Goal: Task Accomplishment & Management: Manage account settings

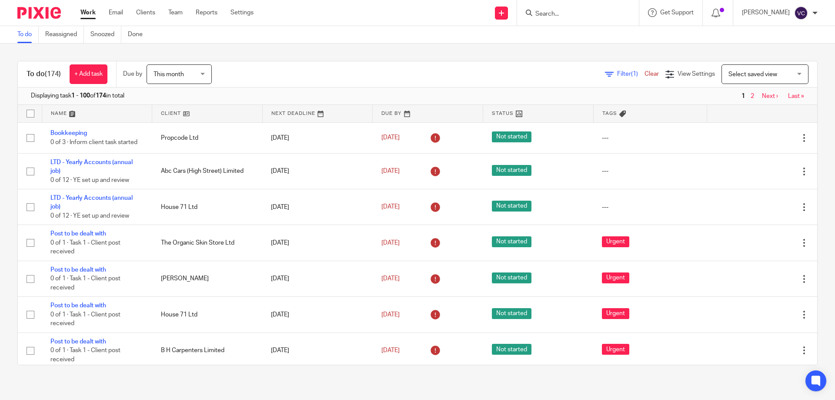
click at [567, 6] on div at bounding box center [578, 13] width 122 height 26
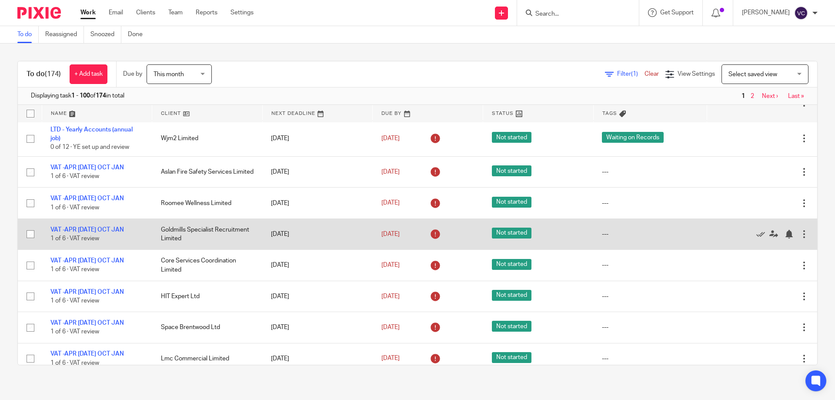
scroll to position [2565, 0]
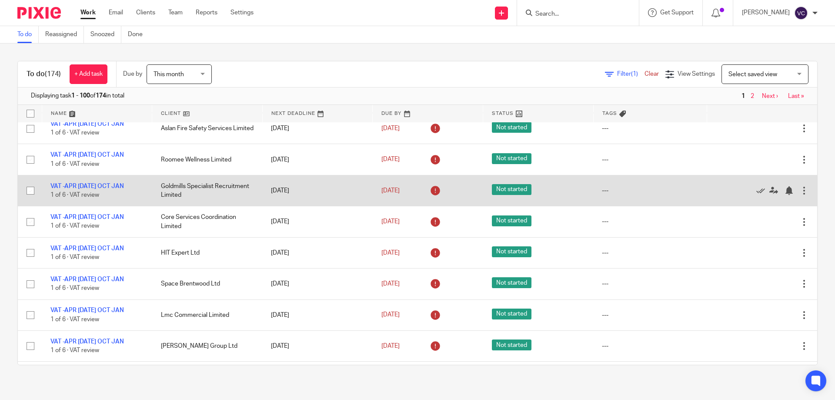
scroll to position [2522, 0]
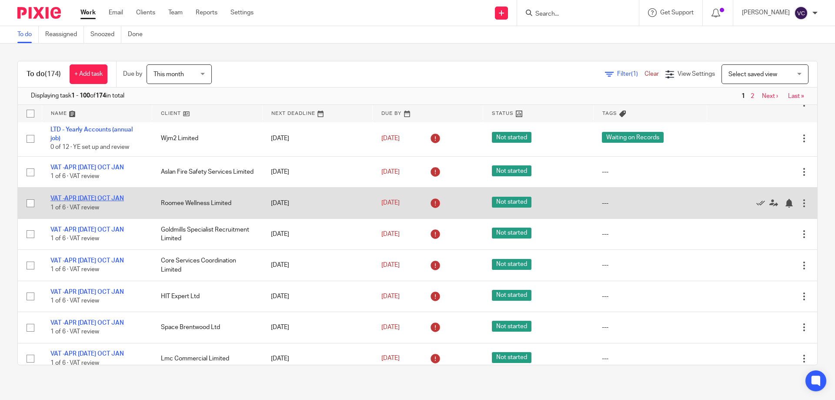
click at [87, 199] on link "VAT -APR [DATE] OCT JAN" at bounding box center [86, 198] width 73 height 6
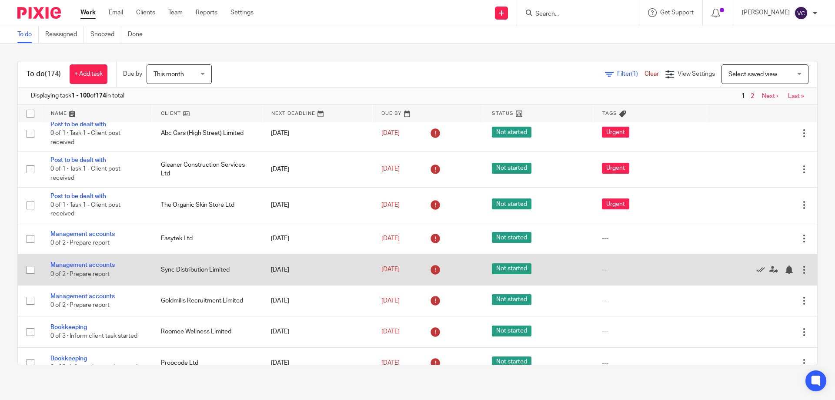
scroll to position [913, 0]
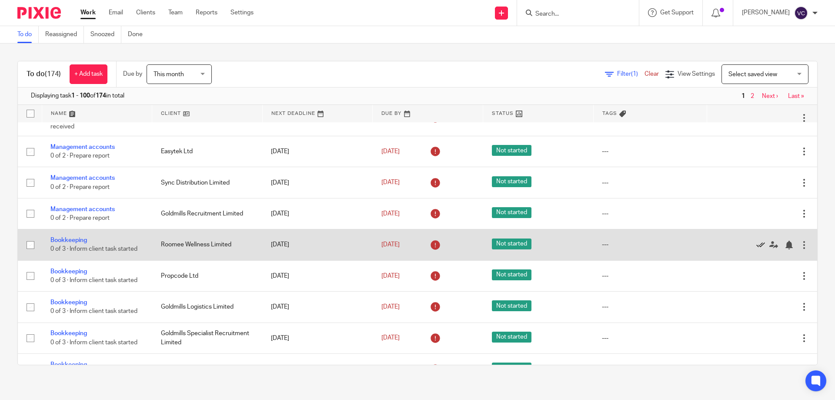
click at [756, 243] on icon at bounding box center [760, 244] width 9 height 9
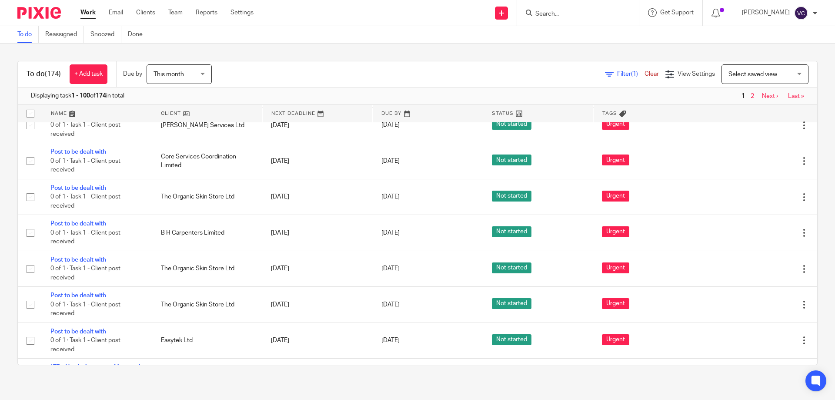
scroll to position [2044, 0]
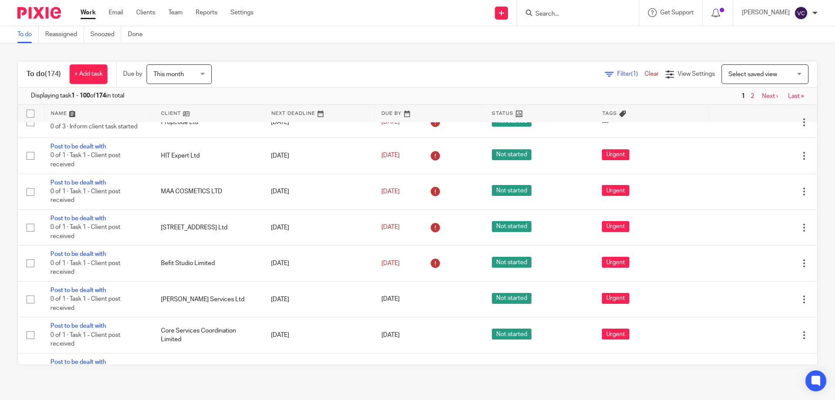
click at [571, 11] on input "Search" at bounding box center [573, 14] width 78 height 8
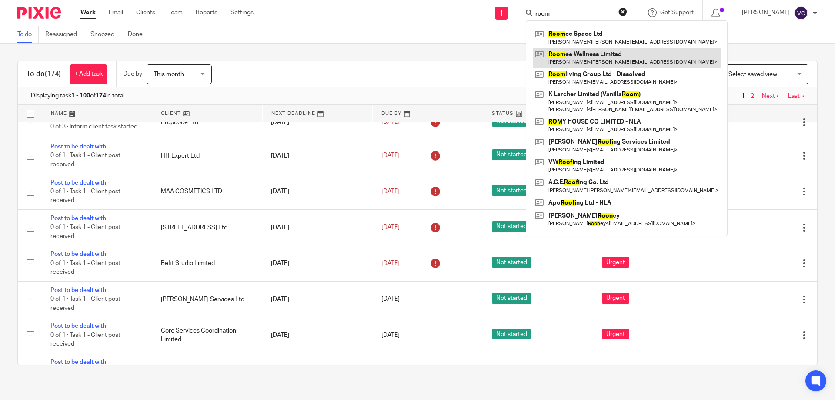
type input "room"
click at [587, 59] on link at bounding box center [627, 58] width 188 height 20
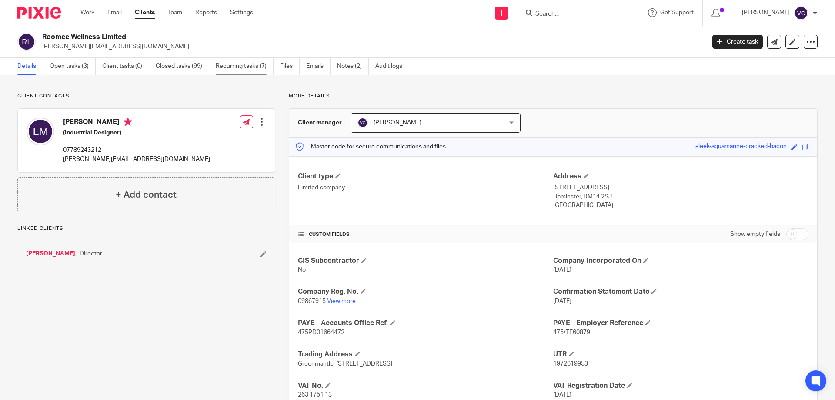
click at [230, 66] on link "Recurring tasks (7)" at bounding box center [245, 66] width 58 height 17
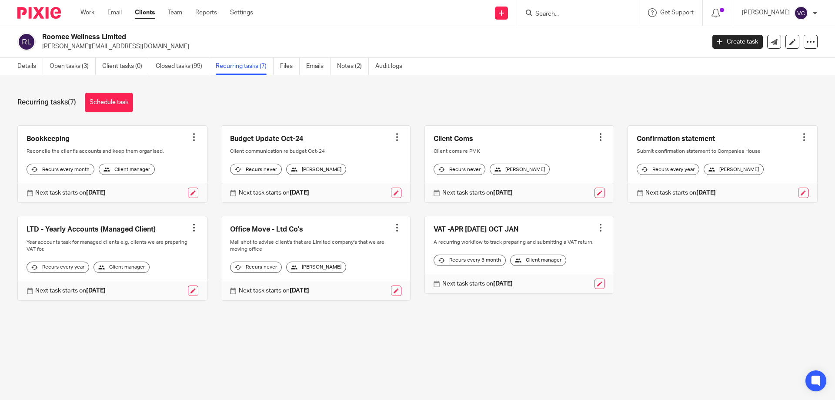
click at [190, 134] on div at bounding box center [194, 137] width 9 height 9
click at [176, 191] on span "Cancel schedule" at bounding box center [159, 192] width 46 height 6
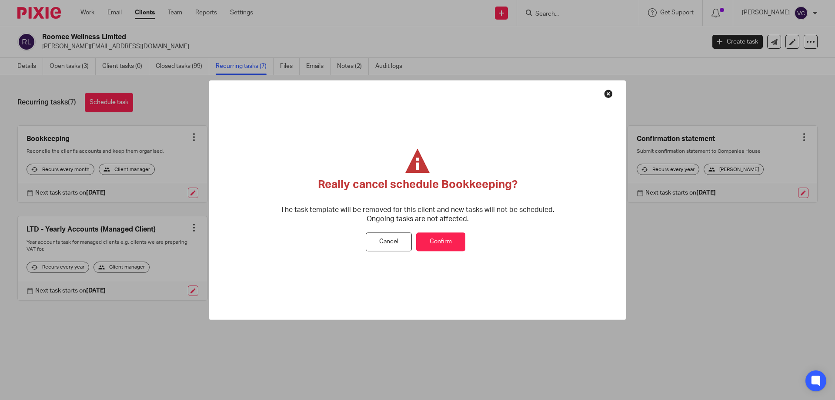
click at [434, 244] on button "Confirm" at bounding box center [440, 242] width 49 height 19
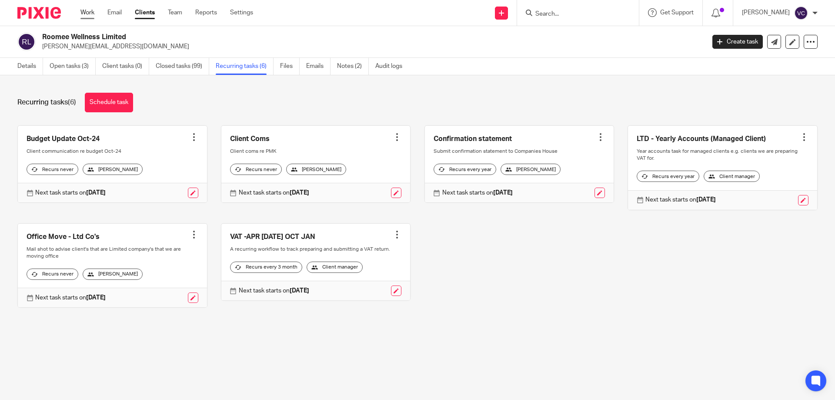
click at [90, 9] on link "Work" at bounding box center [87, 12] width 14 height 9
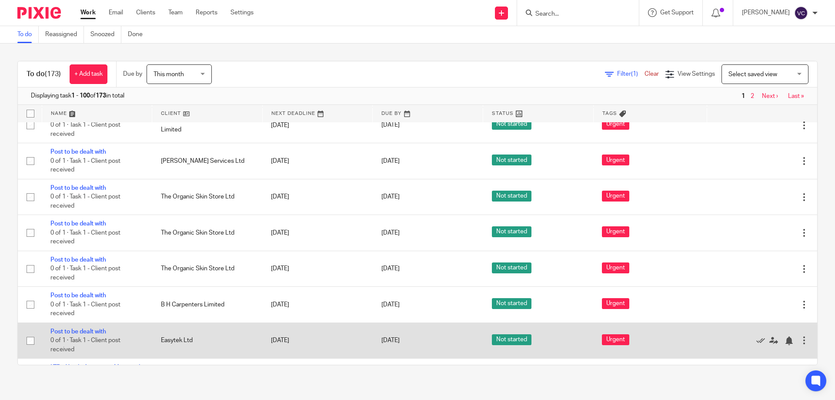
scroll to position [2348, 0]
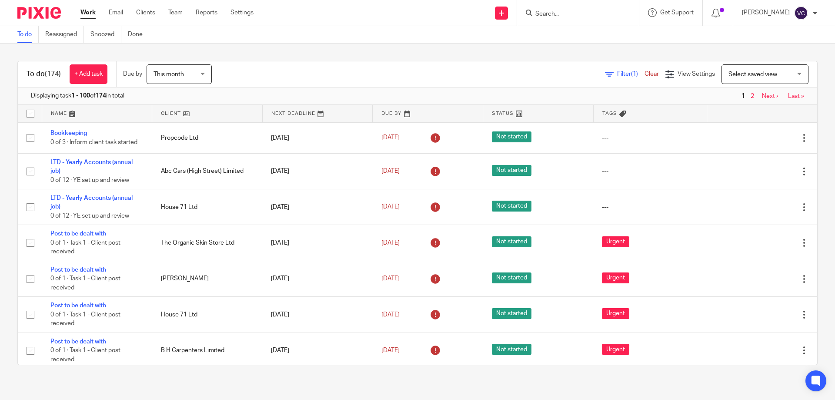
scroll to position [2565, 0]
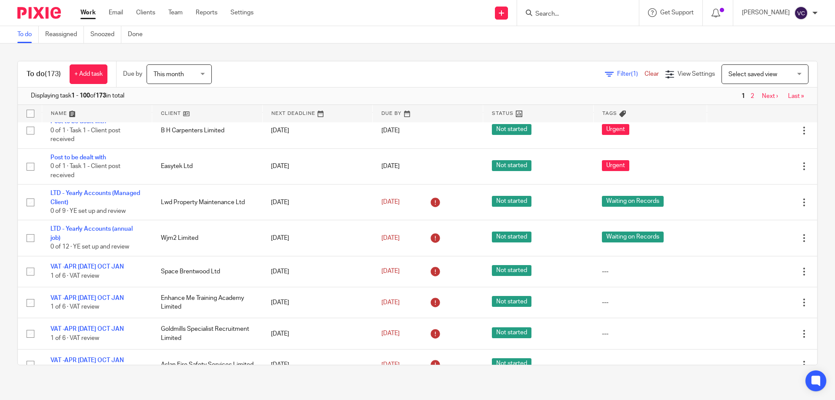
scroll to position [2565, 0]
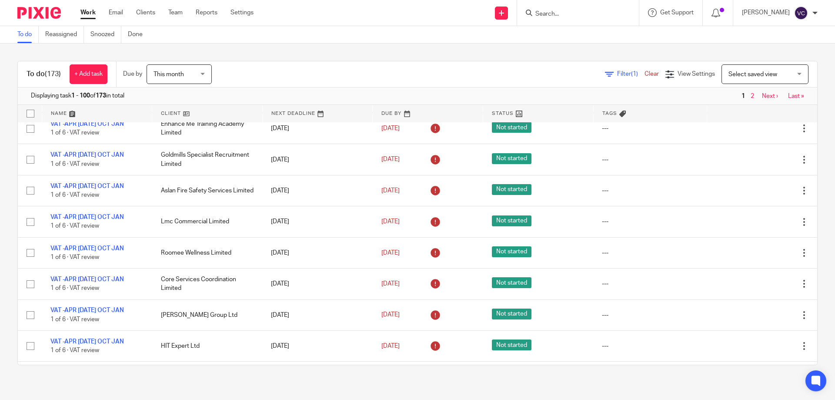
click at [605, 73] on link "Filter (1)" at bounding box center [625, 74] width 40 height 6
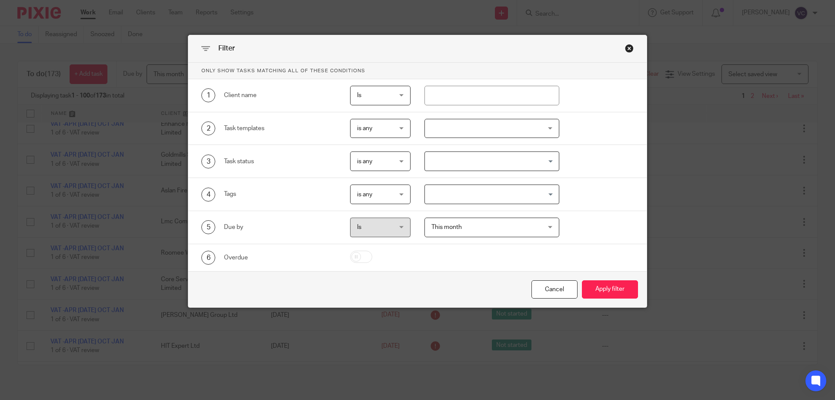
click at [627, 47] on div "Close this dialog window" at bounding box center [629, 48] width 9 height 9
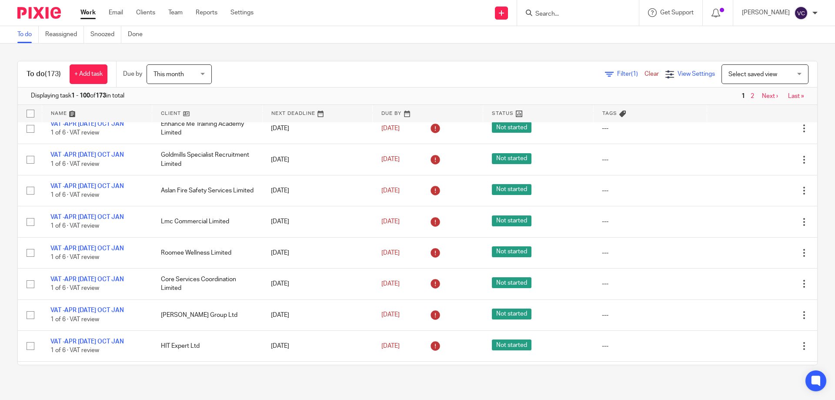
click at [677, 77] on span "View Settings" at bounding box center [695, 74] width 37 height 6
click at [555, 70] on div "Filter (1) Clear View Settings View Settings (1) Filters Clear Save Manage save…" at bounding box center [522, 74] width 590 height 20
click at [552, 26] on body "Work Email Clients Team Reports Settings Work Email Clients Team Reports Settin…" at bounding box center [417, 200] width 835 height 400
click at [561, 13] on input "Search" at bounding box center [573, 14] width 78 height 8
type input "lmc"
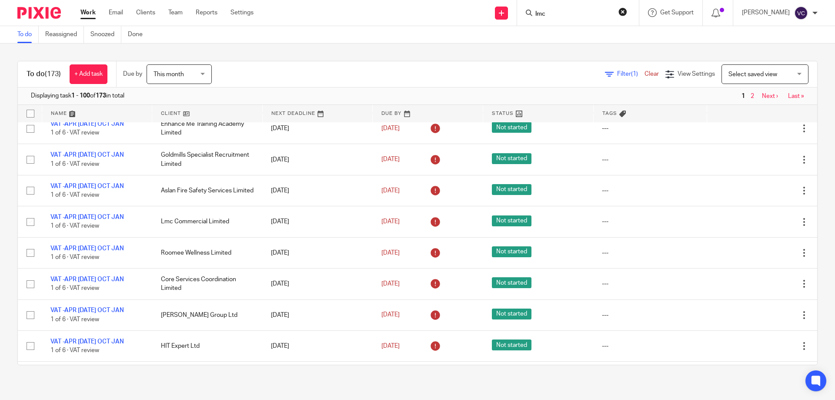
click button "submit" at bounding box center [0, 0] width 0 height 0
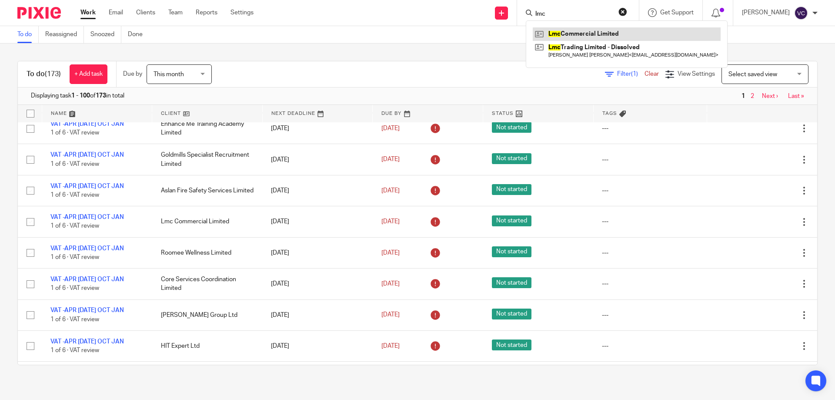
click at [581, 36] on link at bounding box center [627, 33] width 188 height 13
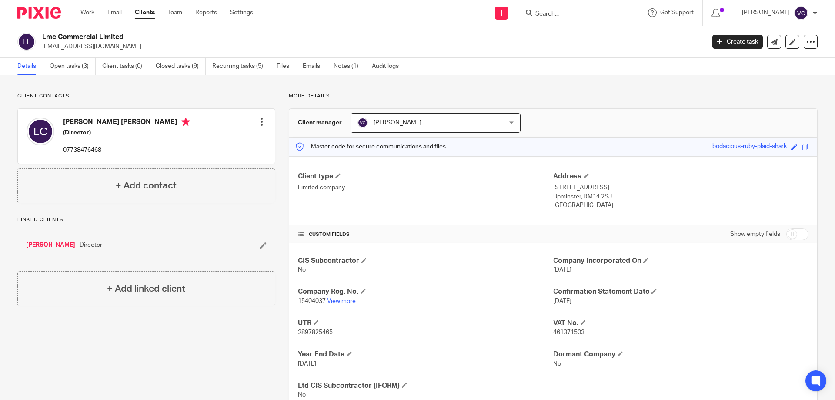
click at [90, 7] on div "Work Email Clients Team Reports Settings Work Email Clients Team Reports Settin…" at bounding box center [169, 13] width 194 height 26
click at [148, 13] on link "Clients" at bounding box center [145, 12] width 20 height 9
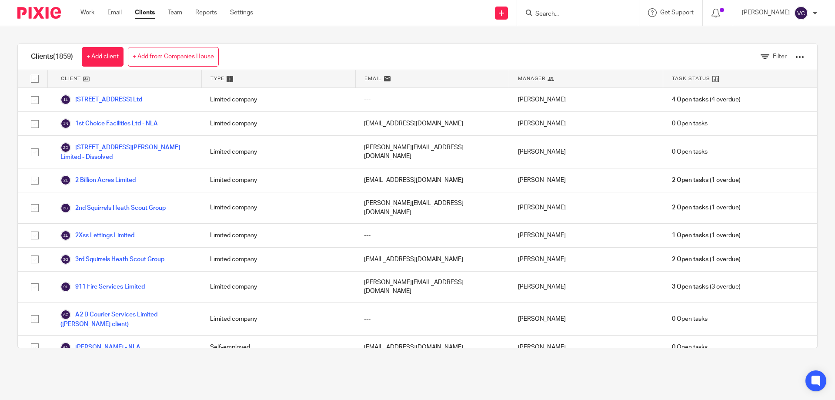
click at [581, 12] on input "Search" at bounding box center [573, 14] width 78 height 8
type input "J"
type input "JKM1"
click button "submit" at bounding box center [0, 0] width 0 height 0
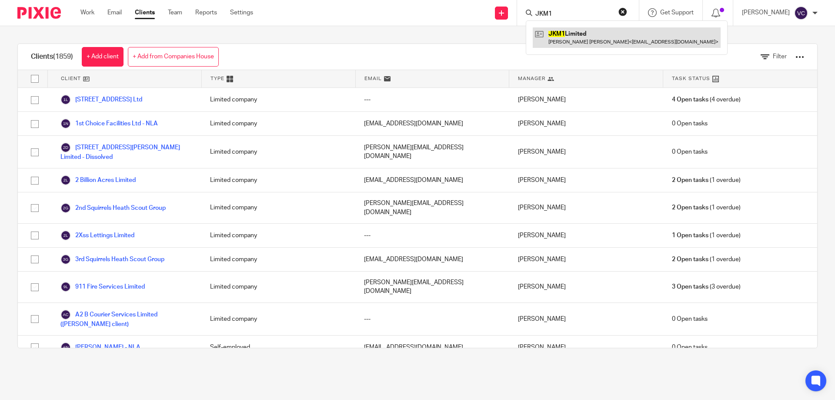
click at [567, 42] on link at bounding box center [627, 37] width 188 height 20
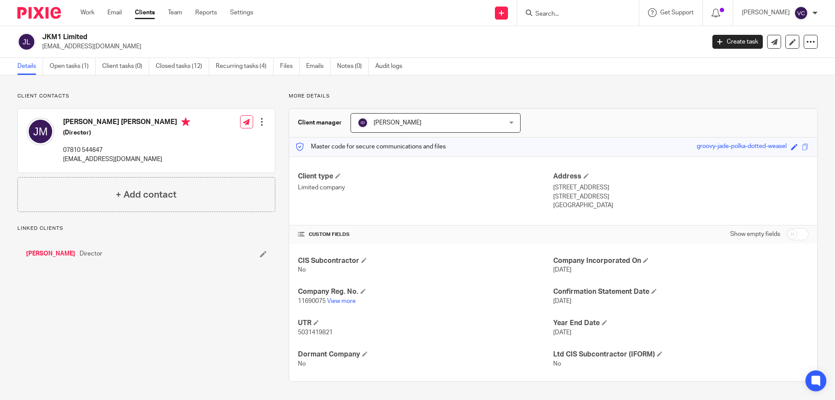
click at [569, 17] on div at bounding box center [578, 13] width 122 height 26
click at [571, 23] on div at bounding box center [578, 13] width 122 height 26
click at [560, 12] on input "Search" at bounding box center [573, 14] width 78 height 8
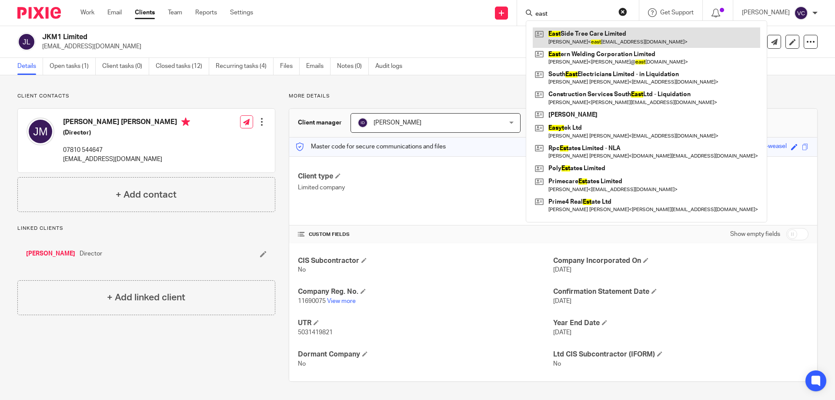
type input "east"
click at [666, 44] on link at bounding box center [646, 37] width 227 height 20
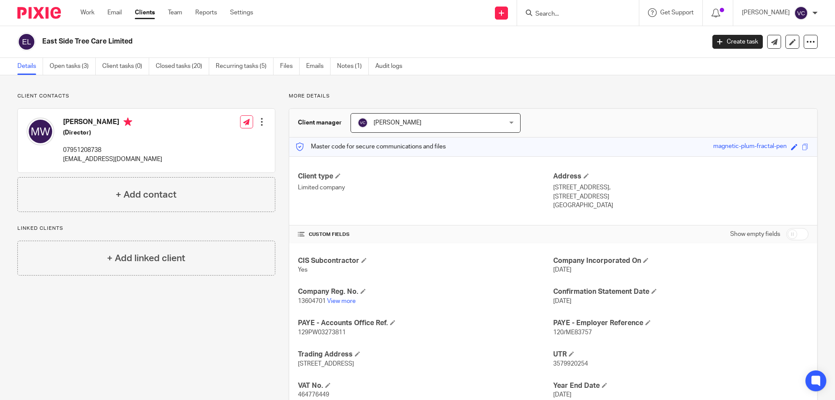
click at [90, 21] on div "Work Email Clients Team Reports Settings Work Email Clients Team Reports Settin…" at bounding box center [169, 13] width 194 height 26
click at [90, 16] on link "Work" at bounding box center [87, 12] width 14 height 9
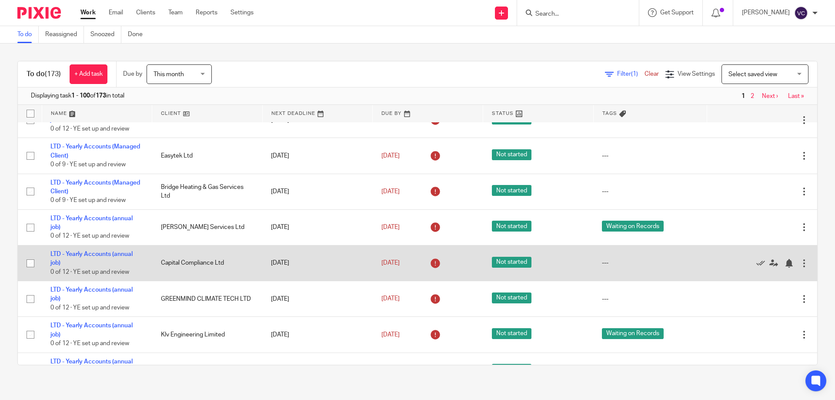
scroll to position [3044, 0]
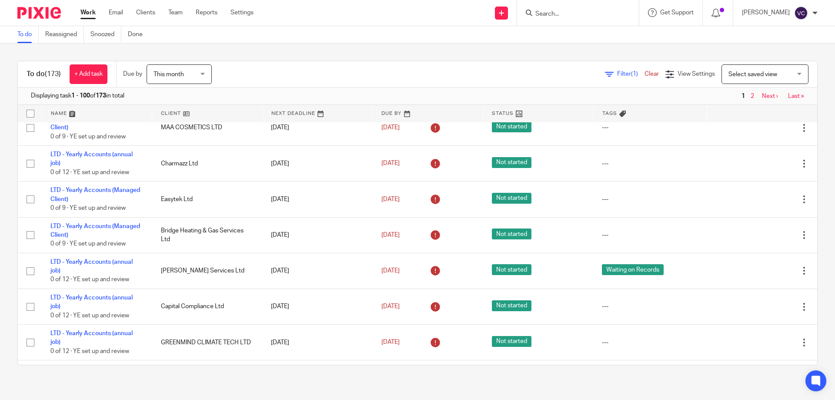
drag, startPoint x: 567, startPoint y: 20, endPoint x: 574, endPoint y: 15, distance: 8.6
click at [570, 17] on div at bounding box center [578, 13] width 122 height 26
click at [574, 13] on input "Search" at bounding box center [573, 14] width 78 height 8
click at [567, 18] on form at bounding box center [580, 12] width 93 height 11
click at [572, 10] on form at bounding box center [580, 12] width 93 height 11
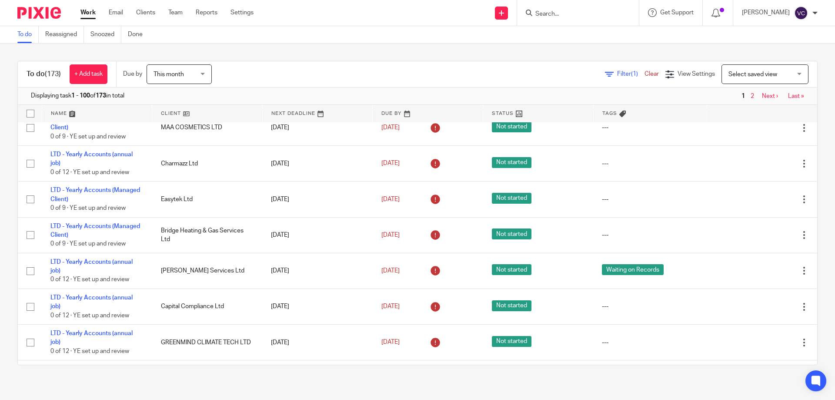
click at [573, 15] on input "Search" at bounding box center [573, 14] width 78 height 8
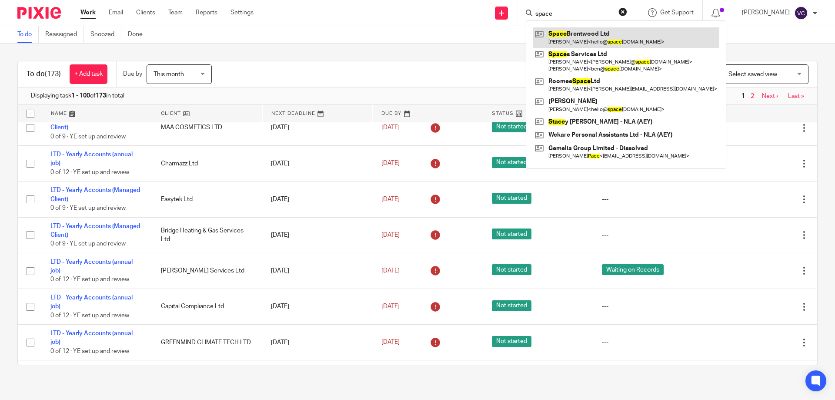
type input "space"
click at [574, 44] on link at bounding box center [626, 37] width 187 height 20
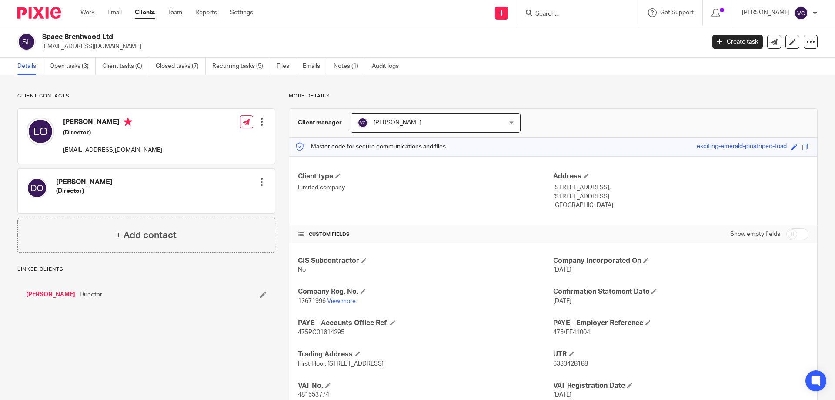
scroll to position [87, 0]
